Goal: Task Accomplishment & Management: Complete application form

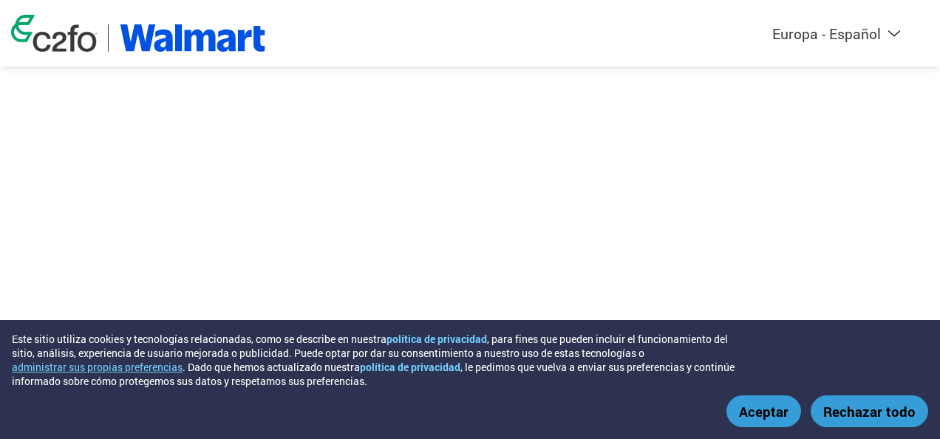
select select "es-ES"
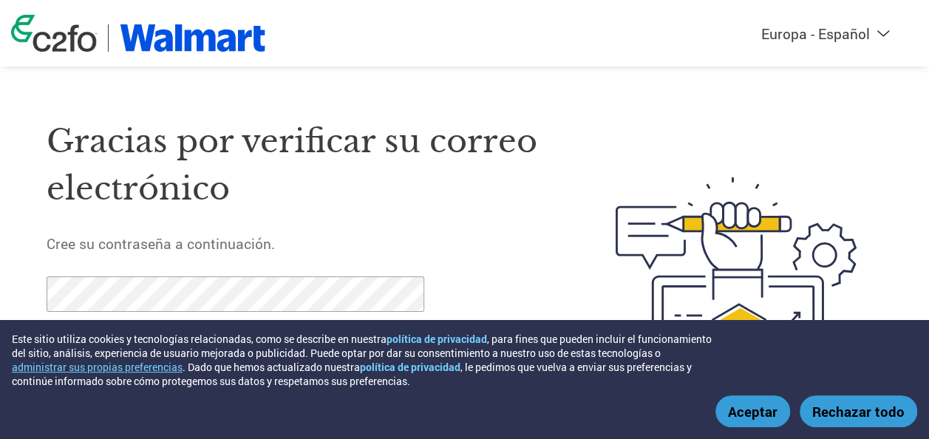
click at [789, 417] on button "Aceptar" at bounding box center [753, 411] width 75 height 32
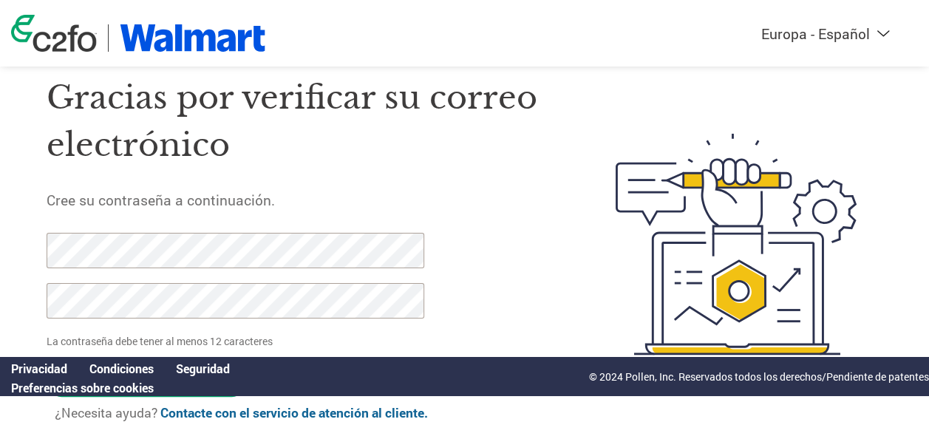
scroll to position [78, 0]
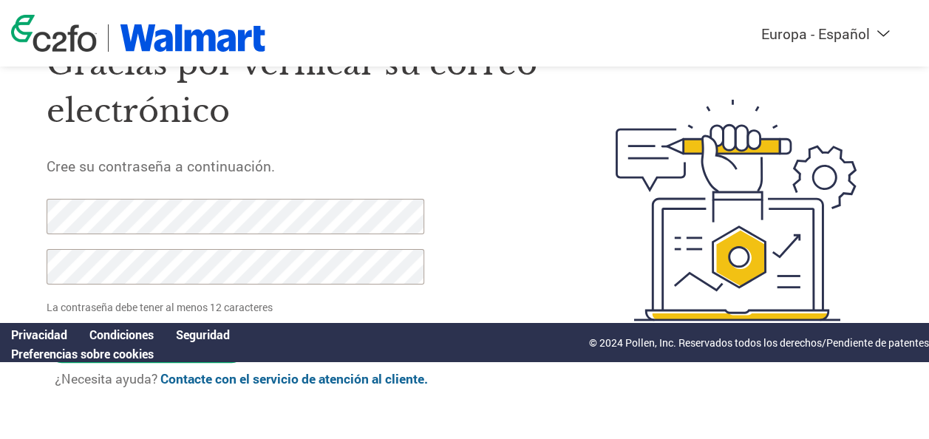
click at [597, 269] on img at bounding box center [736, 210] width 293 height 384
click at [0, 205] on html "Este sitio utiliza cookies y tecnologías relacionadas, como se describe en nues…" at bounding box center [464, 180] width 929 height 517
click at [0, 229] on html "Este sitio utiliza cookies y tecnologías relacionadas, como se describe en nues…" at bounding box center [464, 180] width 929 height 517
click at [381, 328] on div "Privacidad Condiciones Seguridad Preferencias sobre cookies © 2024 Pollen, Inc.…" at bounding box center [464, 342] width 929 height 38
click at [256, 235] on div at bounding box center [227, 249] width 361 height 101
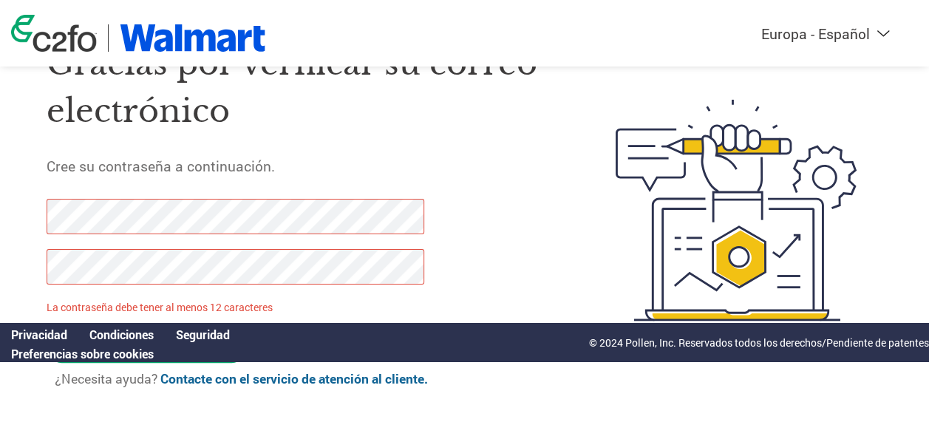
click at [558, 324] on div "Privacidad Condiciones Seguridad Preferencias sobre cookies © 2024 Pollen, Inc.…" at bounding box center [464, 342] width 929 height 38
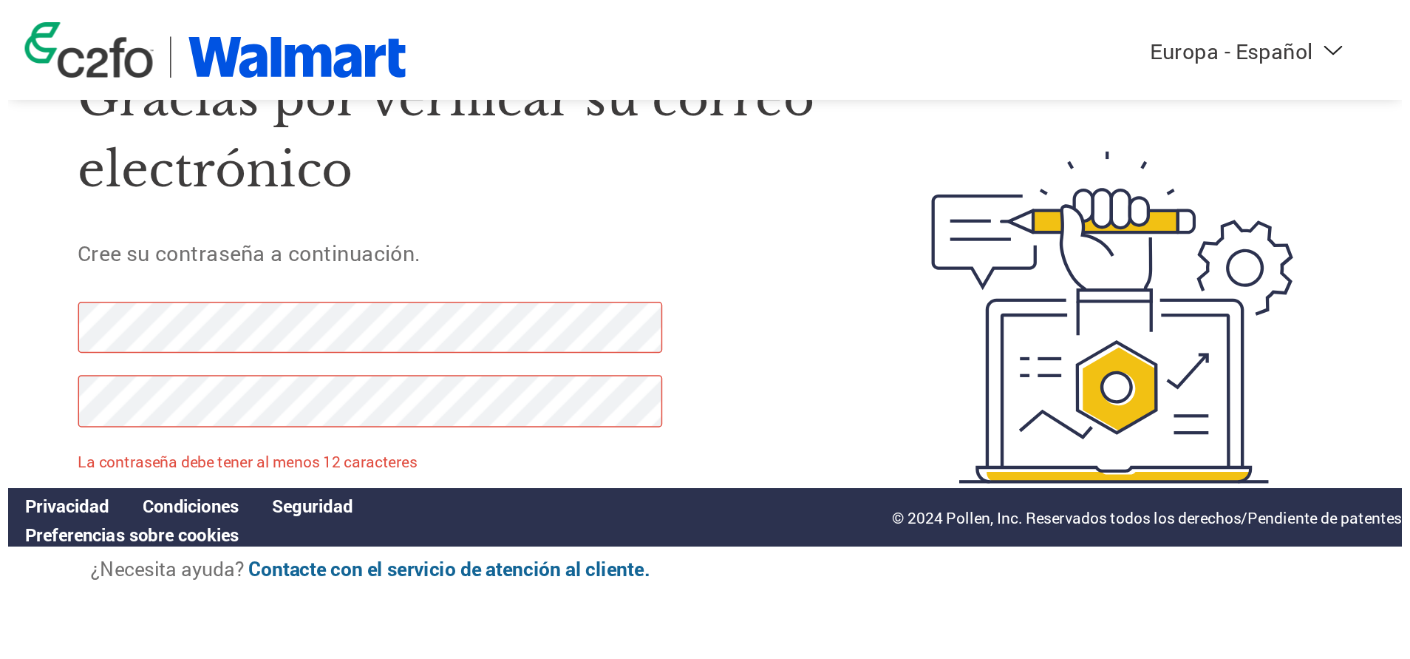
scroll to position [0, 0]
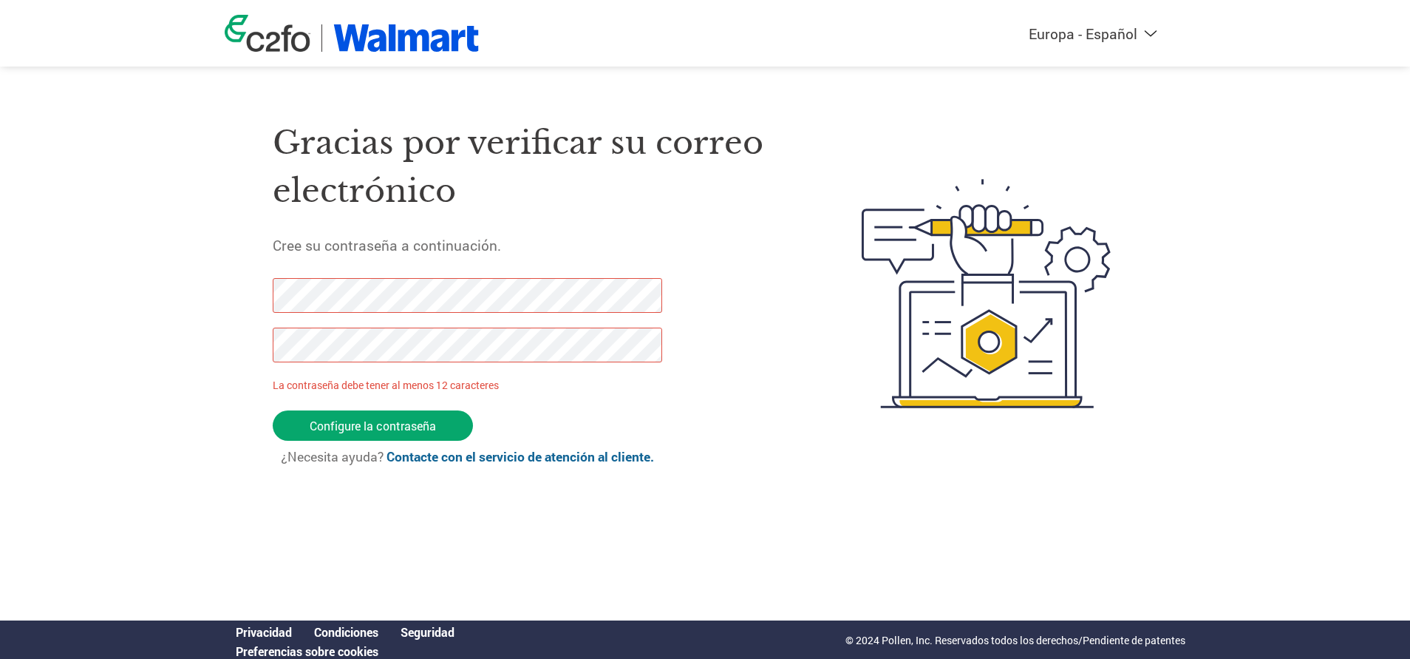
click at [127, 282] on div "Americas - English Américas - Español [GEOGRAPHIC_DATA] - Português Amériques -…" at bounding box center [705, 234] width 1410 height 469
click at [72, 302] on div "Americas - English Américas - Español [GEOGRAPHIC_DATA] - Português Amériques -…" at bounding box center [705, 234] width 1410 height 469
click at [211, 316] on div "Americas - English Américas - Español [GEOGRAPHIC_DATA] - Português Amériques -…" at bounding box center [705, 234] width 1410 height 469
click at [132, 266] on div "Americas - English Américas - Español [GEOGRAPHIC_DATA] - Português Amériques -…" at bounding box center [705, 234] width 1410 height 469
click at [242, 275] on div "Gracias por verificar su correo electrónico Cree su contraseña a continuación. …" at bounding box center [705, 294] width 961 height 392
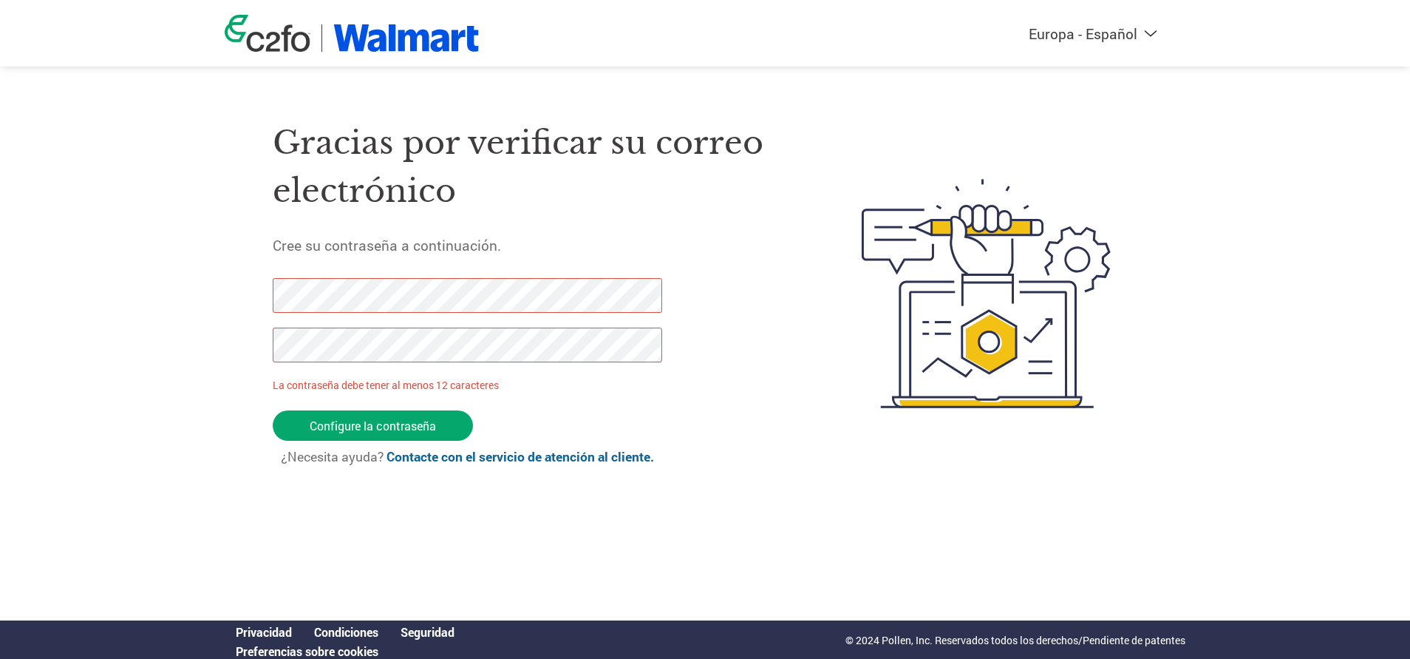
click at [52, 293] on div "Americas - English Américas - Español [GEOGRAPHIC_DATA] - Português Amériques -…" at bounding box center [705, 234] width 1410 height 469
click at [364, 407] on form "La contraseña debe tener al menos 12 caracteres Configure la contraseña ¿Necesi…" at bounding box center [480, 379] width 415 height 202
click at [364, 421] on input "Configure la contraseña" at bounding box center [373, 425] width 200 height 30
